Goal: Feedback & Contribution: Submit feedback/report problem

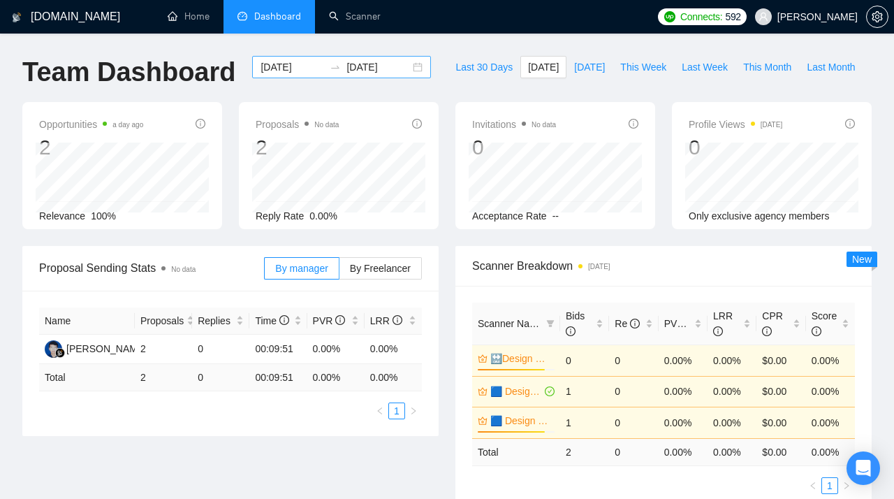
click at [408, 68] on div "[DATE] [DATE]" at bounding box center [341, 67] width 179 height 22
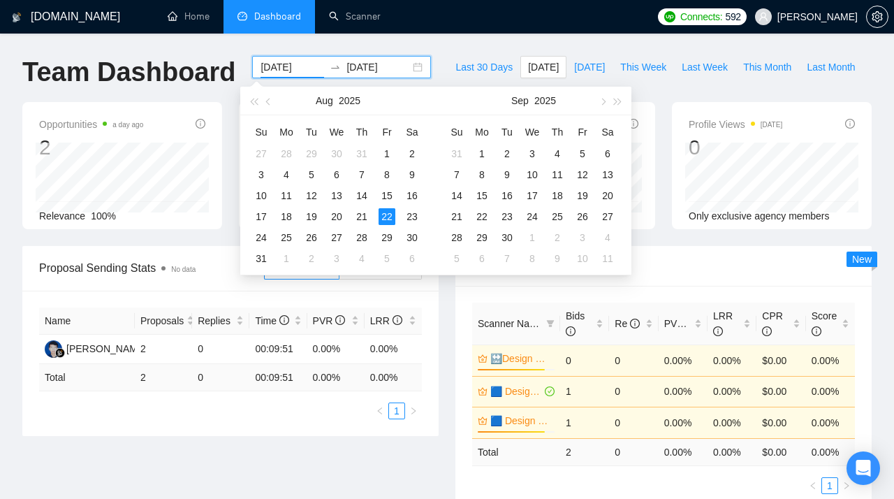
type input "[DATE]"
click at [385, 216] on div "22" at bounding box center [386, 216] width 17 height 17
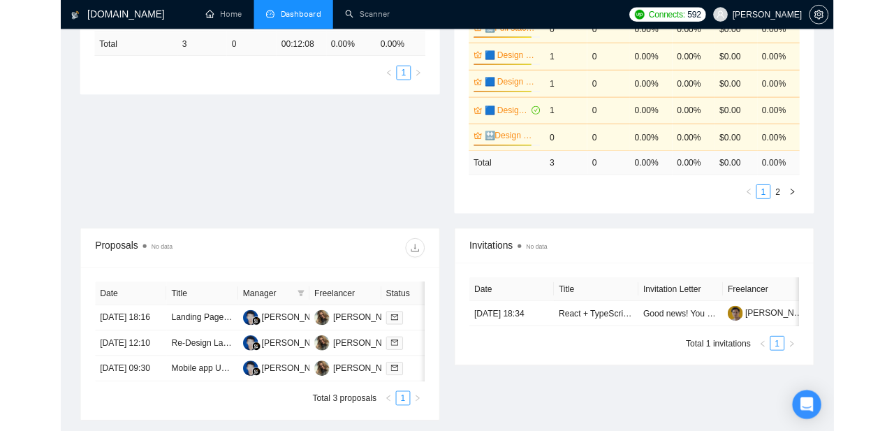
scroll to position [327, 0]
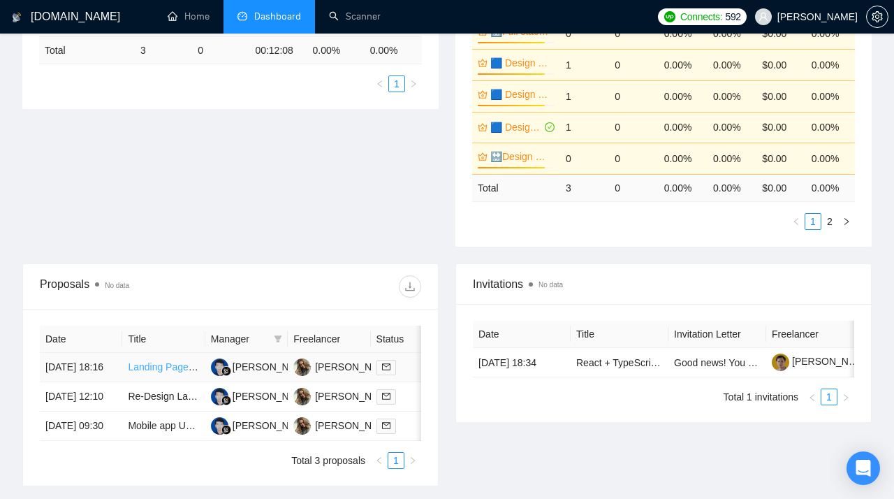
click at [149, 372] on link "Landing Page Designer with Strong Figma Expertise" at bounding box center [241, 366] width 227 height 11
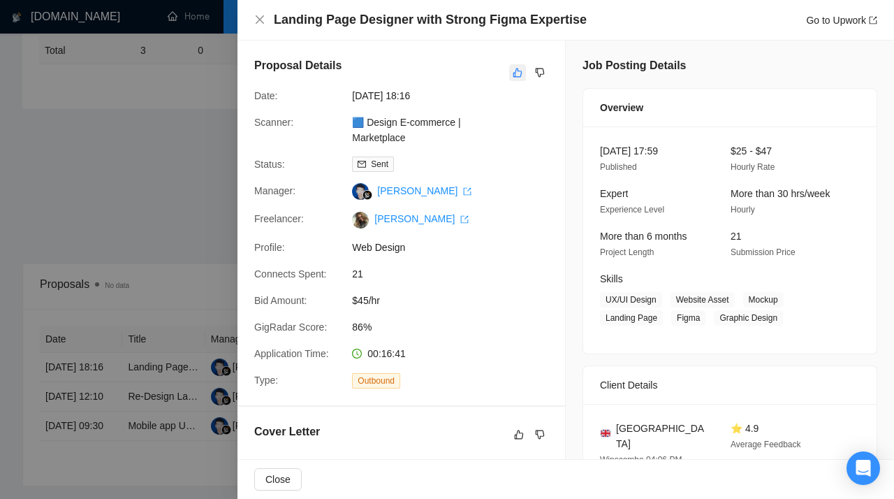
click at [519, 78] on icon "like" at bounding box center [517, 72] width 10 height 11
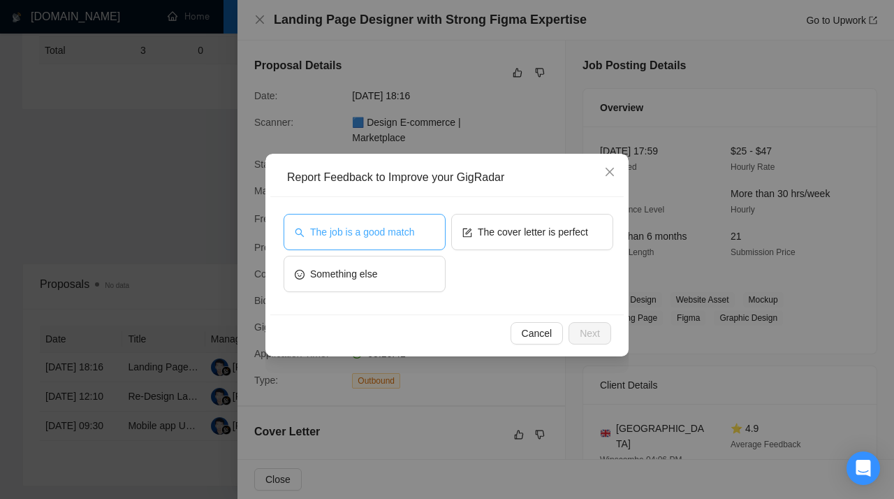
click at [379, 237] on span "The job is a good match" at bounding box center [362, 231] width 104 height 15
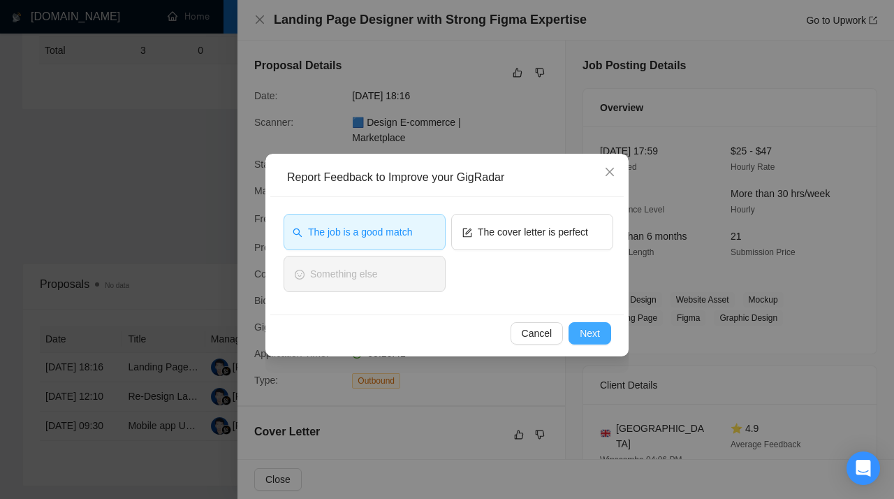
click at [582, 331] on span "Next" at bounding box center [590, 332] width 20 height 15
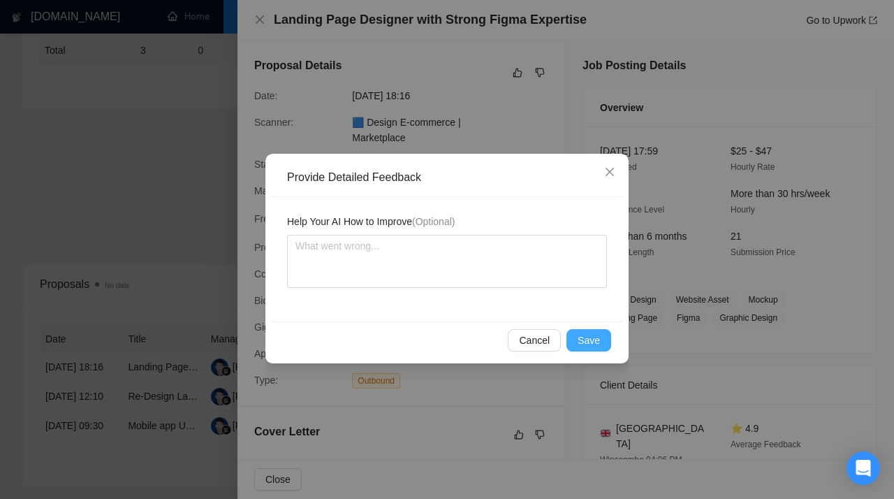
click at [600, 342] on span "Save" at bounding box center [588, 339] width 22 height 15
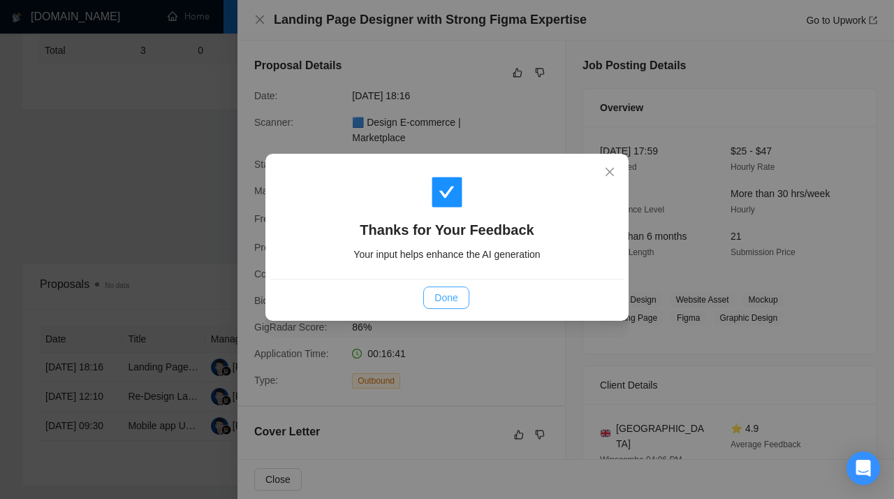
click at [442, 297] on span "Done" at bounding box center [445, 297] width 23 height 15
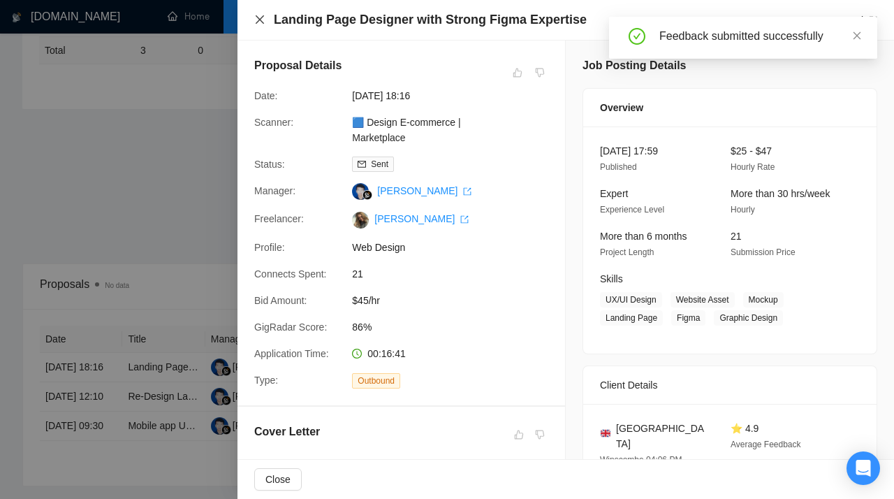
click at [259, 16] on icon "close" at bounding box center [259, 19] width 11 height 11
